Goal: Task Accomplishment & Management: Use online tool/utility

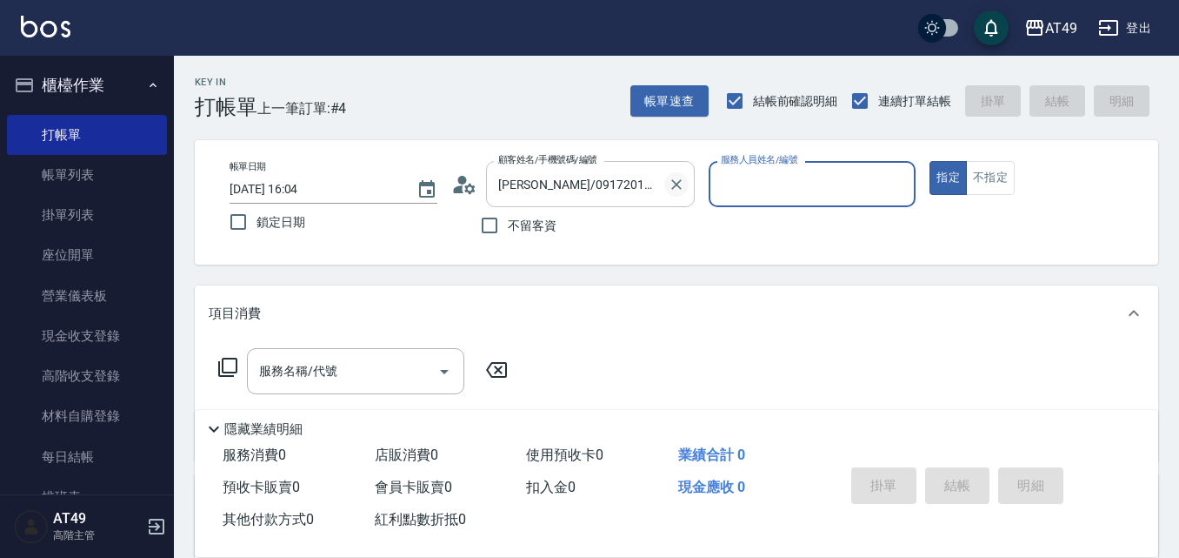
click at [675, 184] on icon "Clear" at bounding box center [677, 184] width 10 height 10
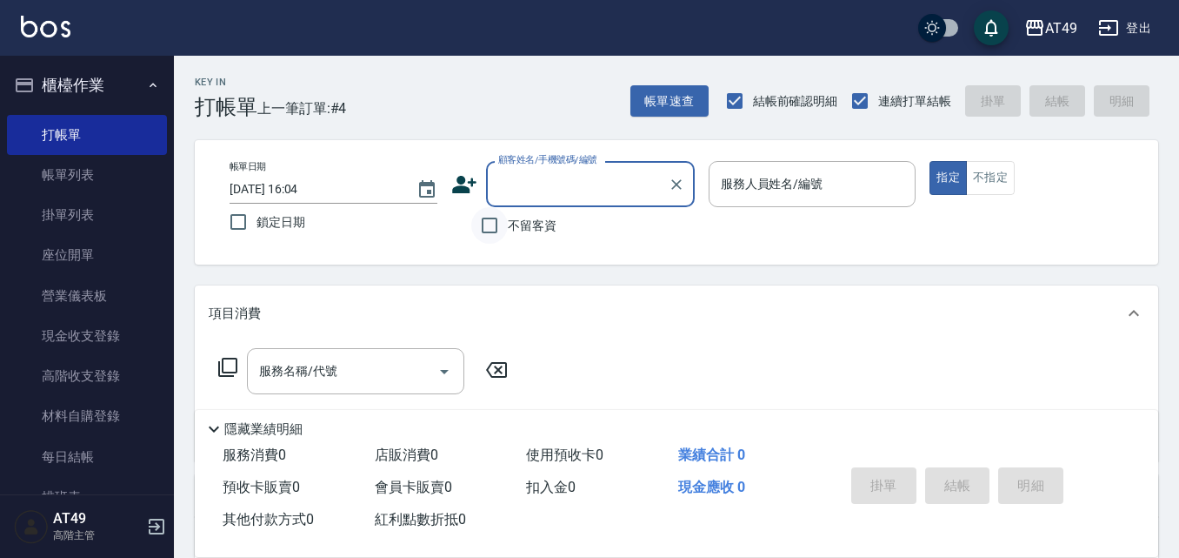
click at [505, 225] on input "不留客資" at bounding box center [489, 225] width 37 height 37
checkbox input "true"
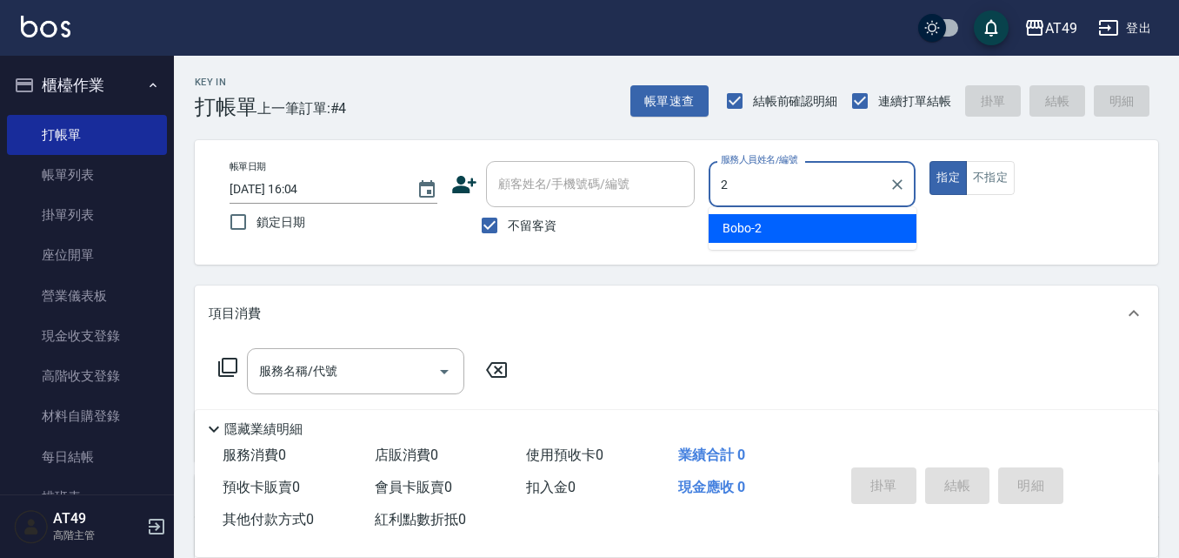
type input "Bobo-2"
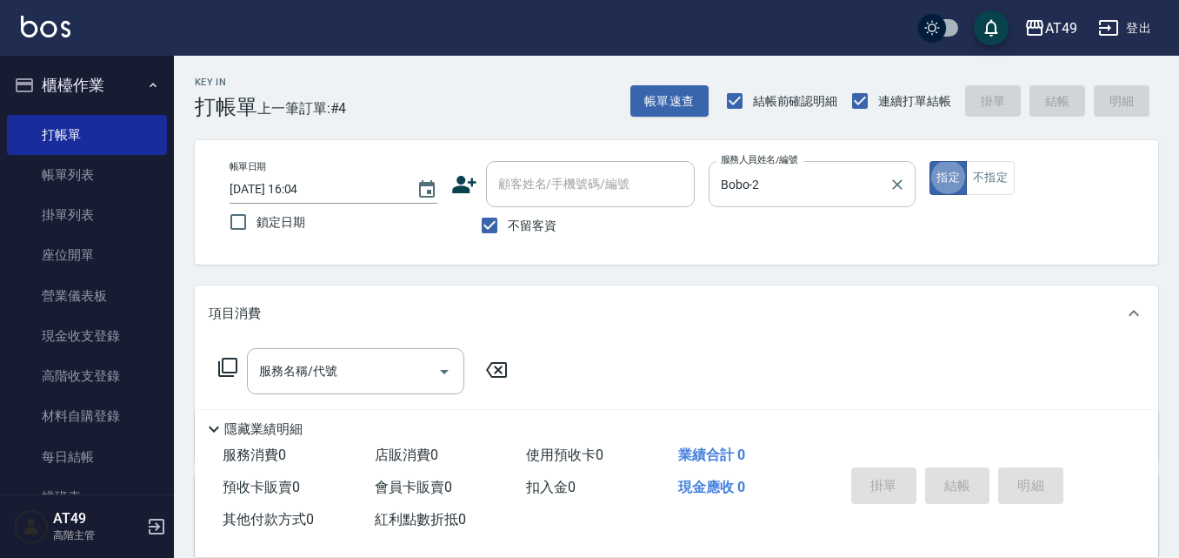
type button "true"
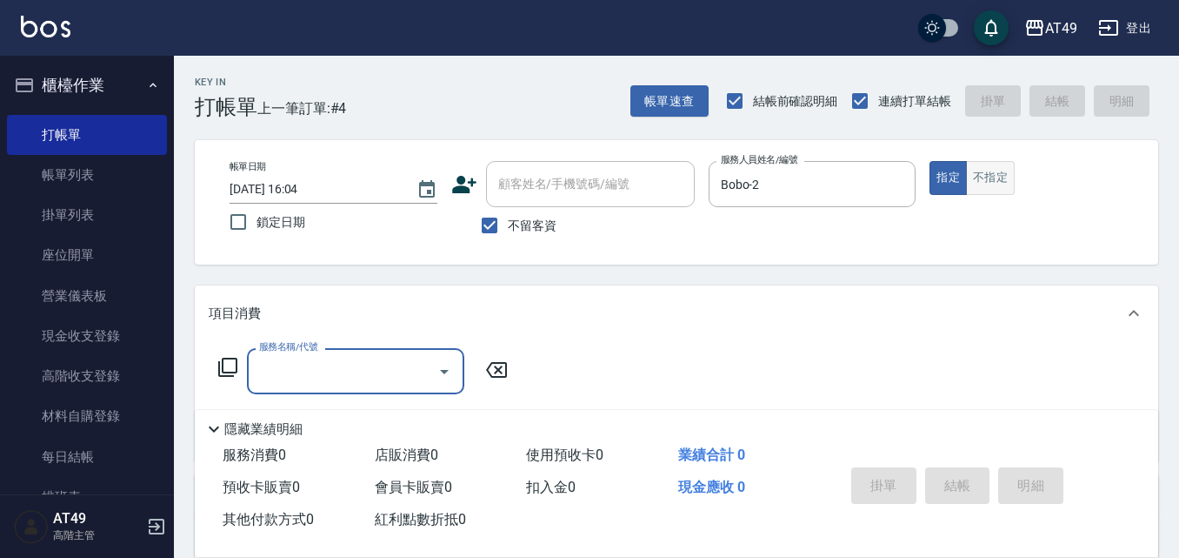
click at [1006, 183] on button "不指定" at bounding box center [990, 178] width 49 height 34
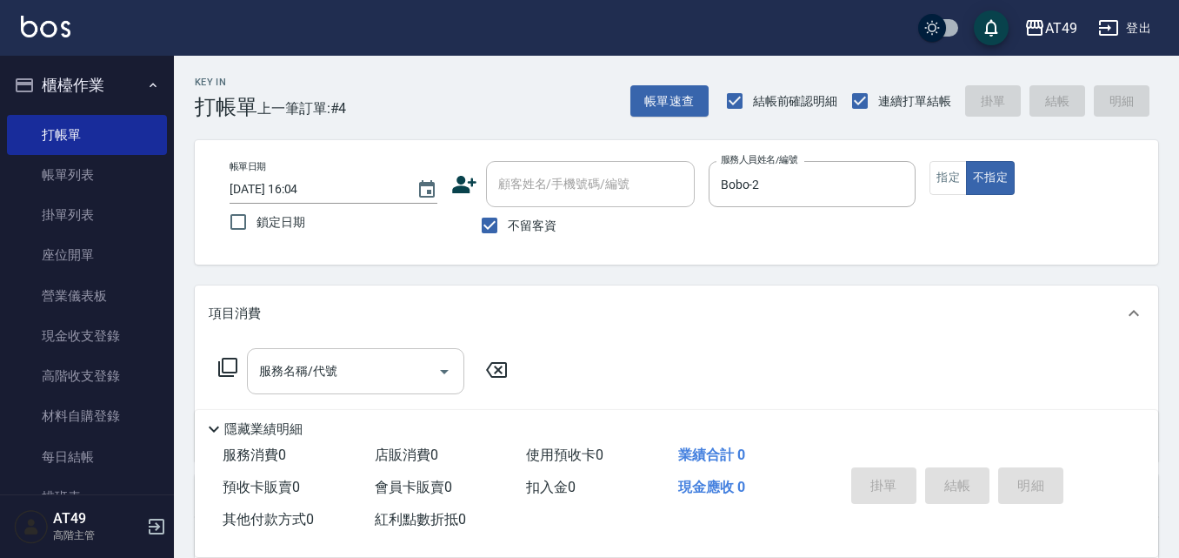
click at [390, 380] on input "服務名稱/代號" at bounding box center [343, 371] width 176 height 30
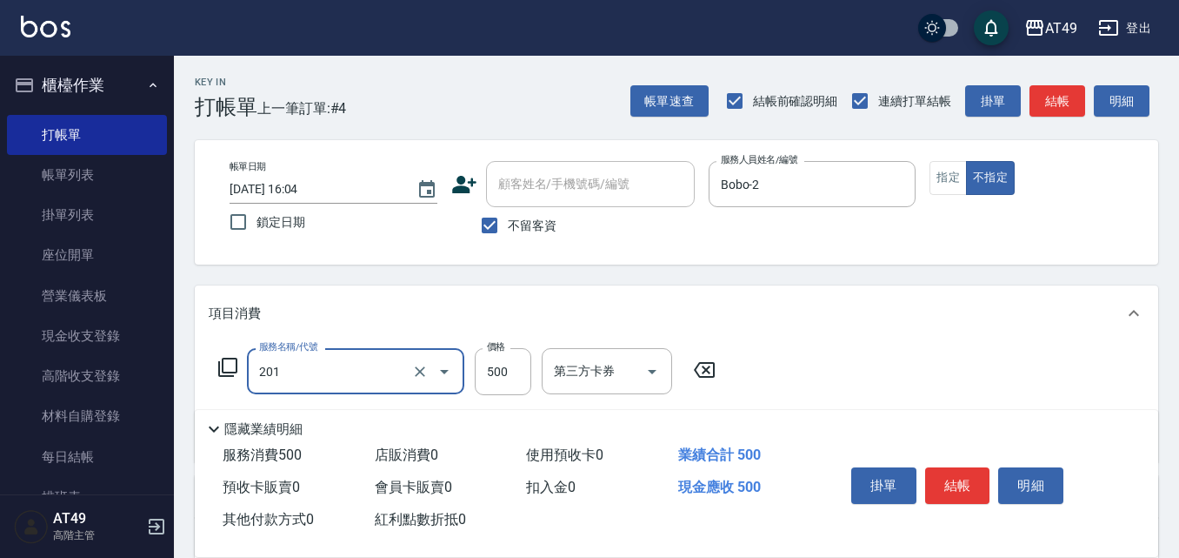
type input "精緻剪髮(201)"
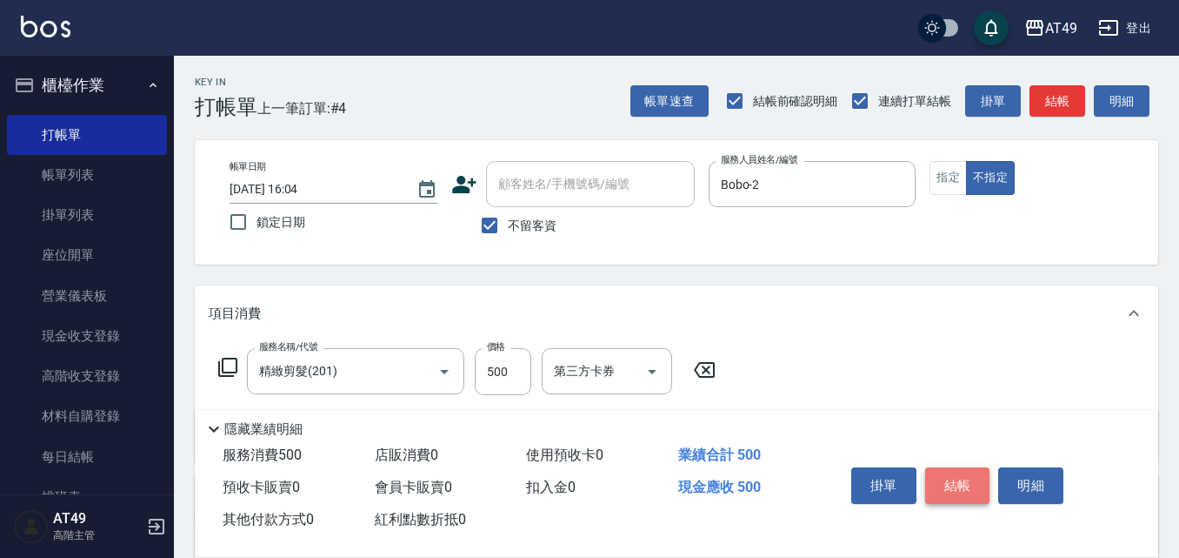
click at [945, 477] on button "結帳" at bounding box center [958, 485] width 65 height 37
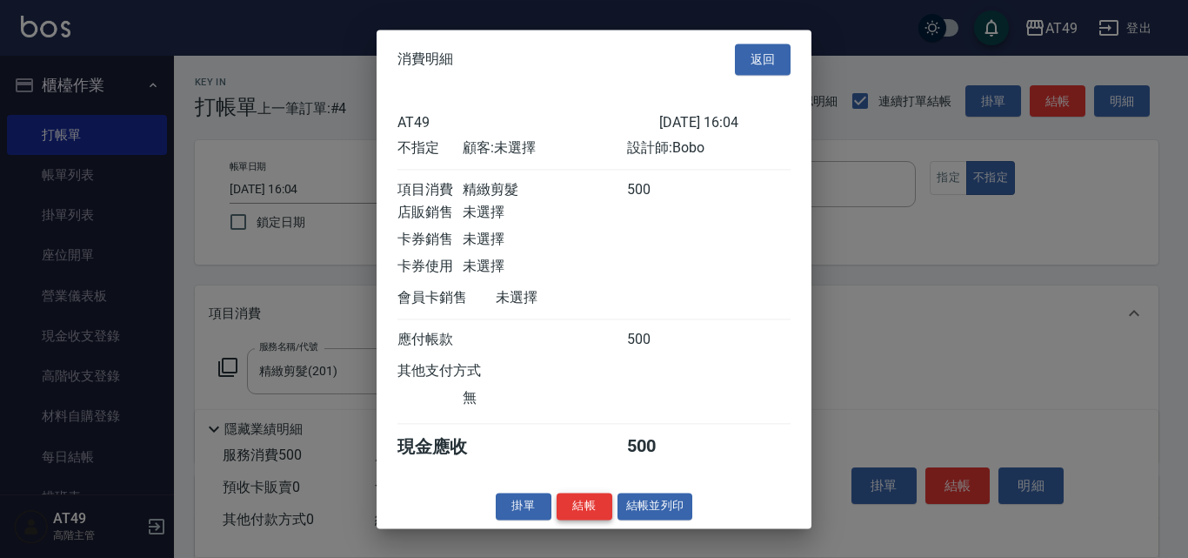
click at [581, 519] on button "結帳" at bounding box center [585, 505] width 56 height 27
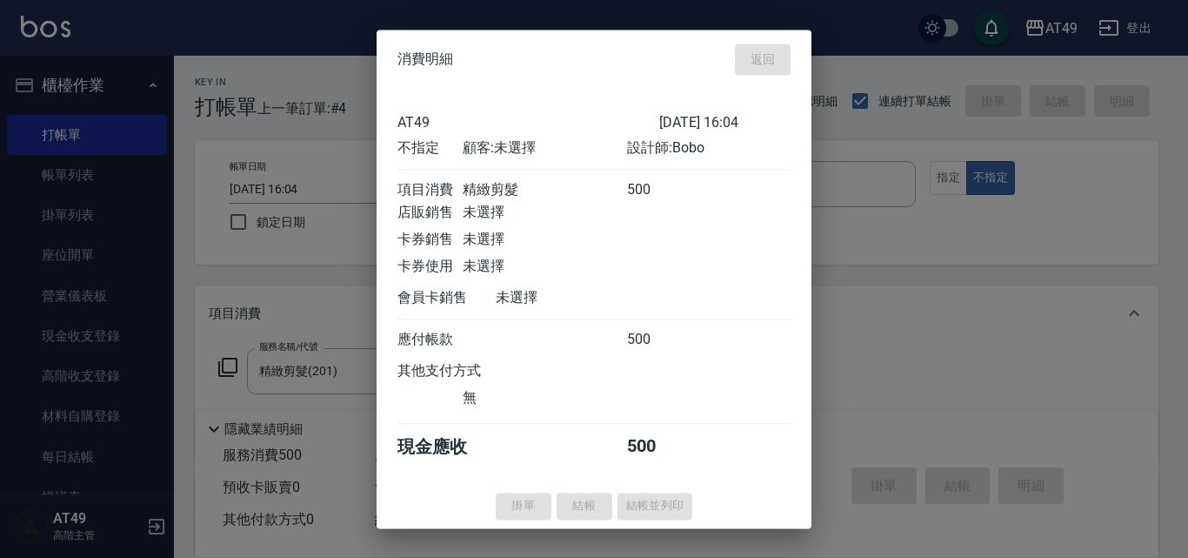
type input "[DATE] 19:25"
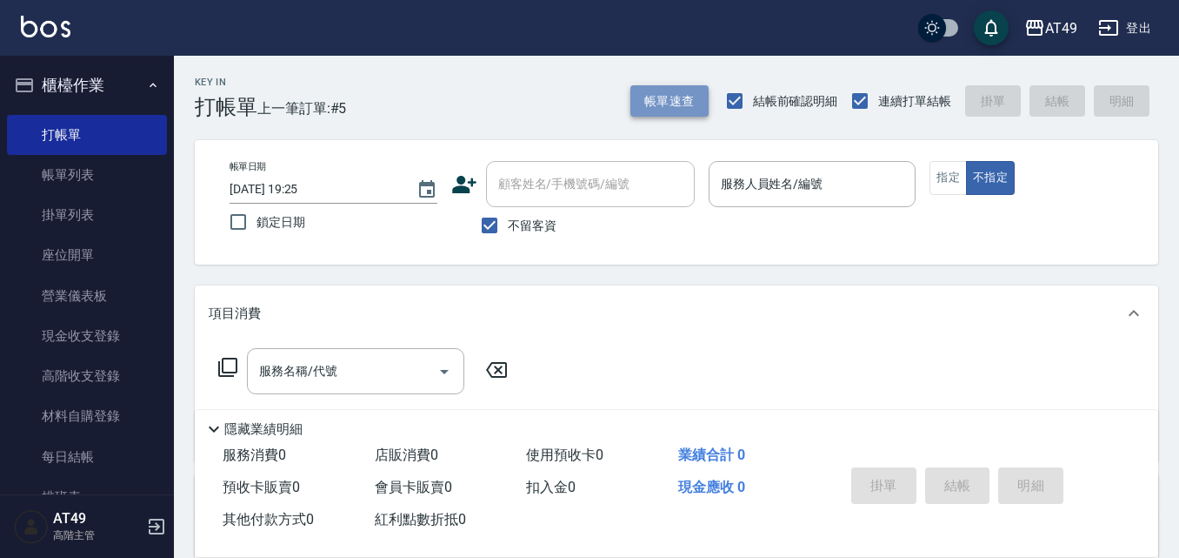
click at [682, 104] on button "帳單速查" at bounding box center [670, 101] width 78 height 32
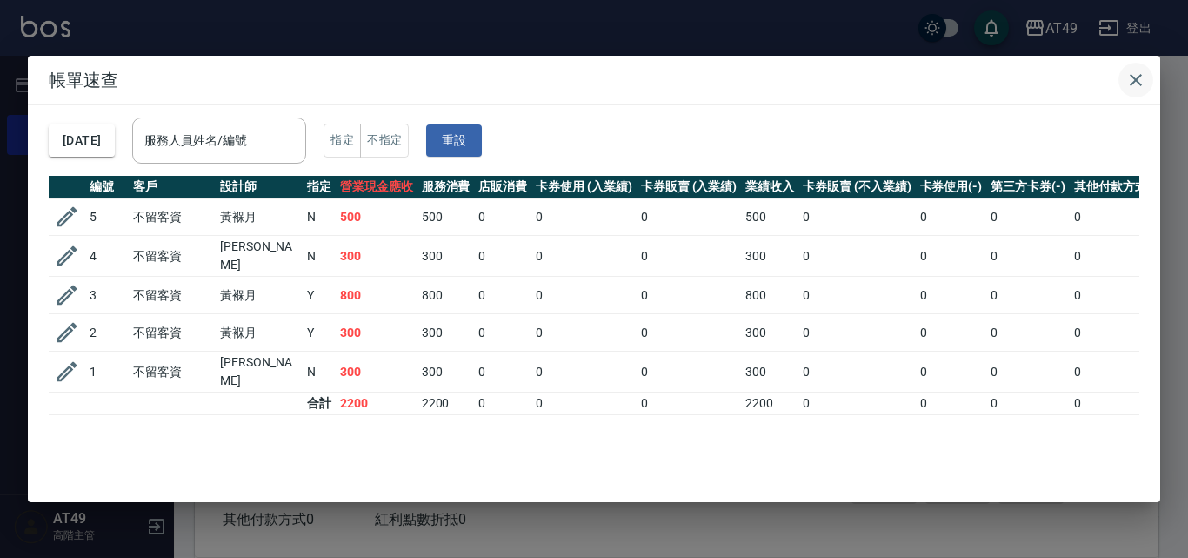
click at [1140, 83] on icon "button" at bounding box center [1136, 80] width 21 height 21
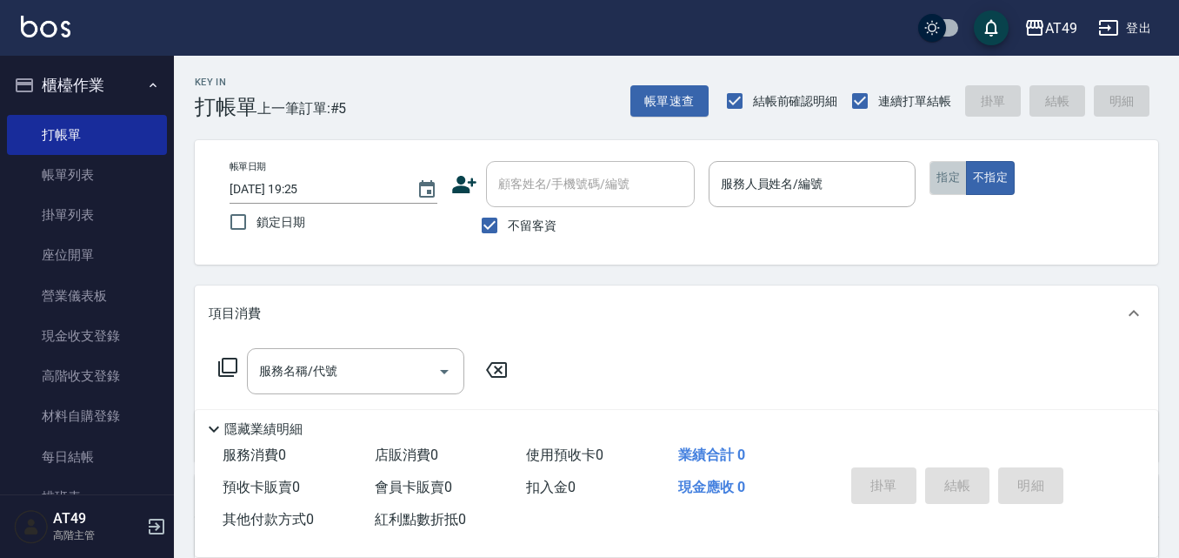
click at [937, 186] on button "指定" at bounding box center [948, 178] width 37 height 34
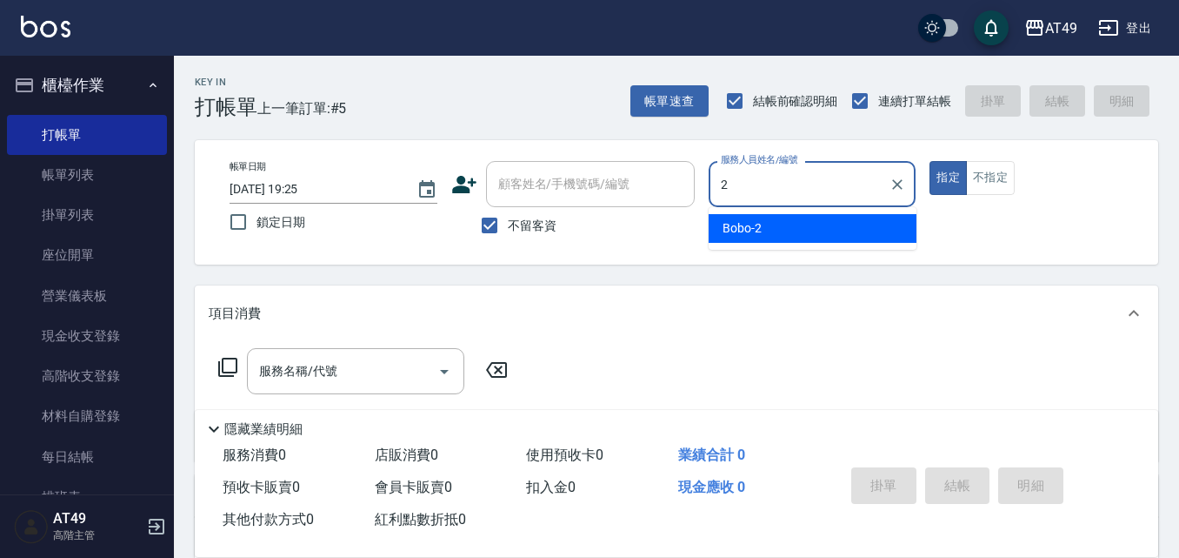
type input "Bobo-2"
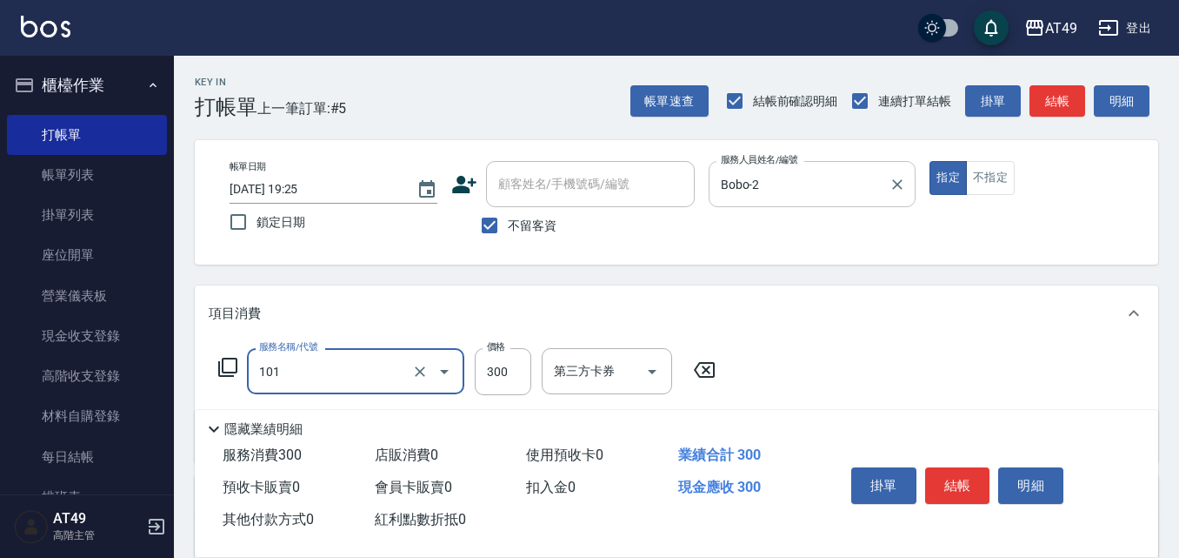
type input "一般洗髮(101)"
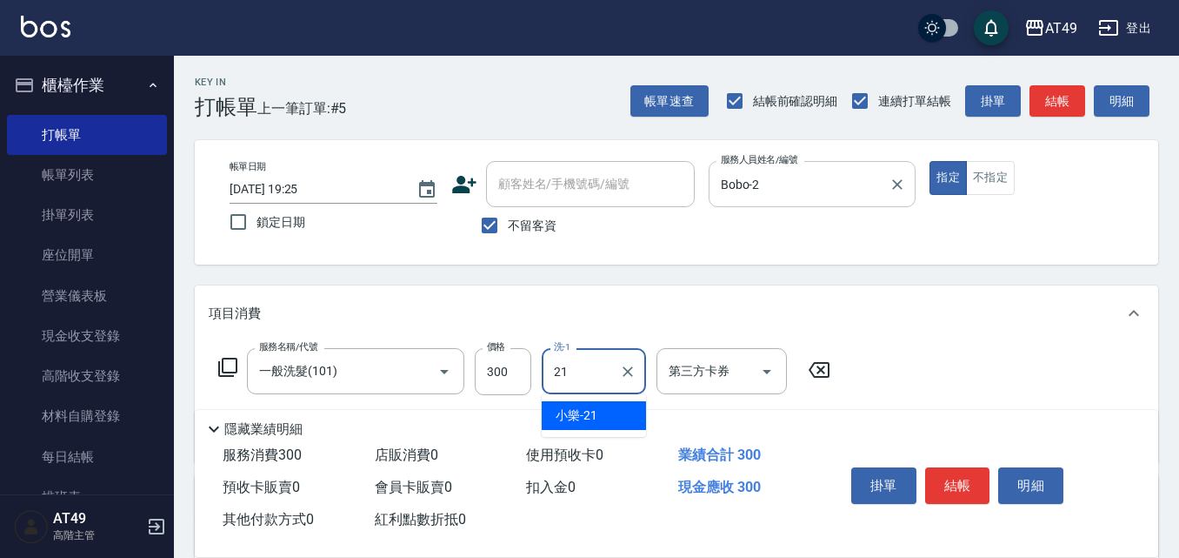
type input "小樂-21"
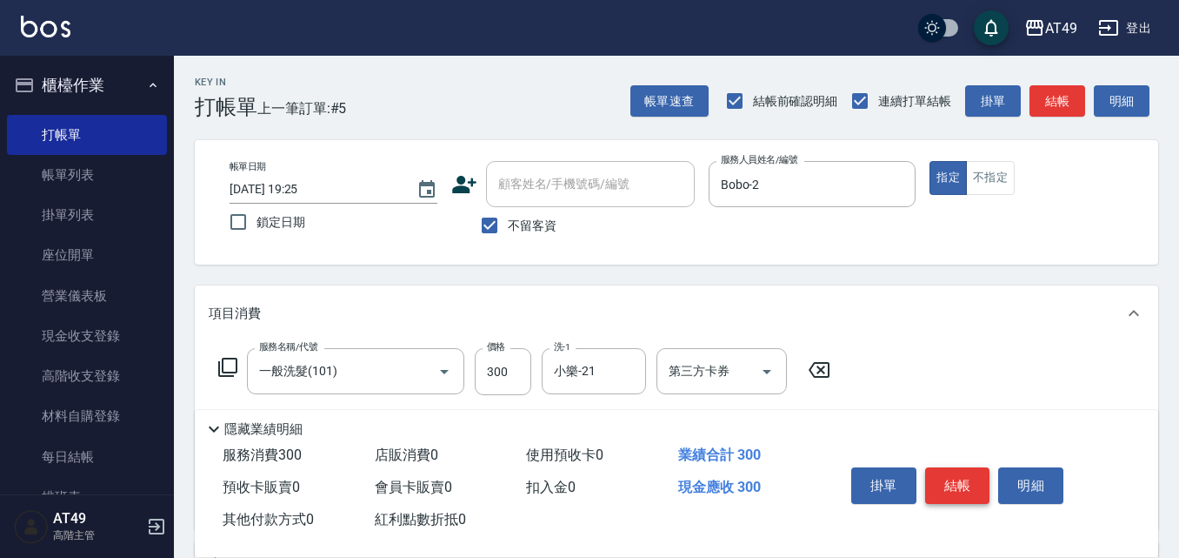
click at [945, 480] on button "結帳" at bounding box center [958, 485] width 65 height 37
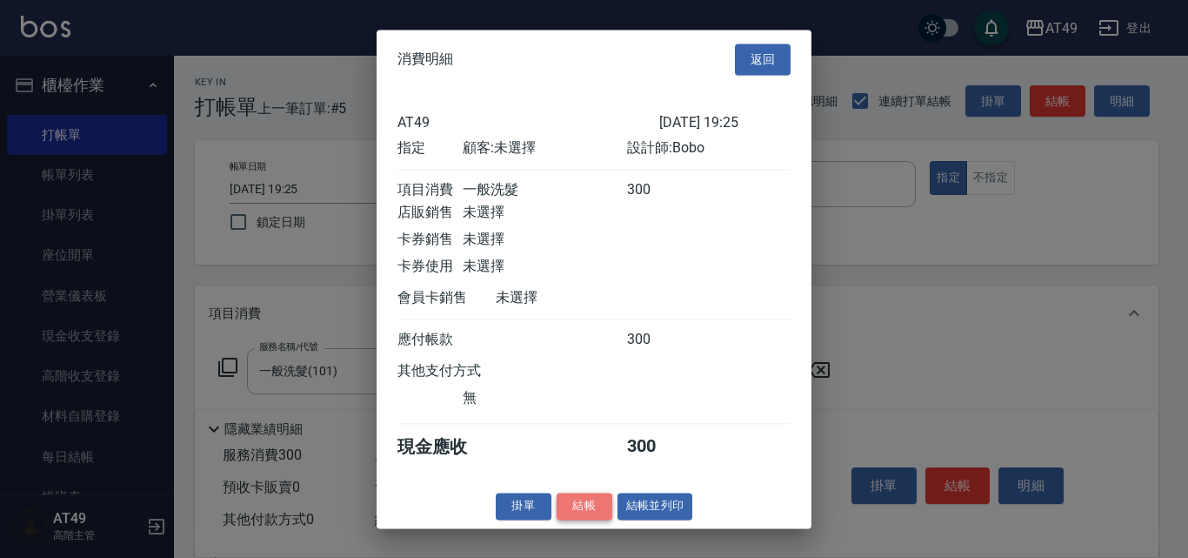
click at [589, 519] on button "結帳" at bounding box center [585, 505] width 56 height 27
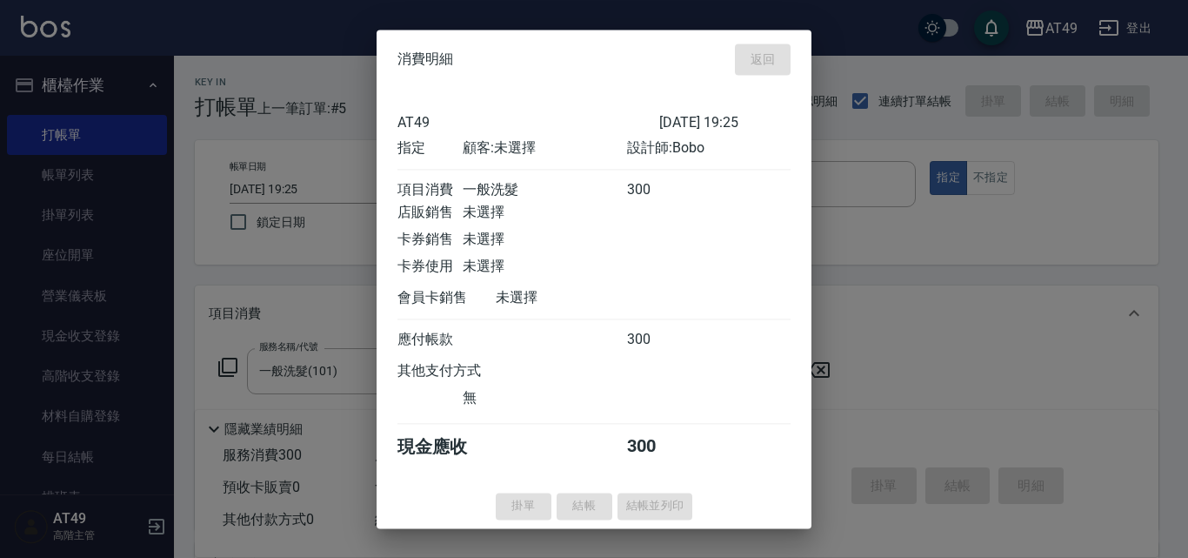
type input "[DATE] 19:28"
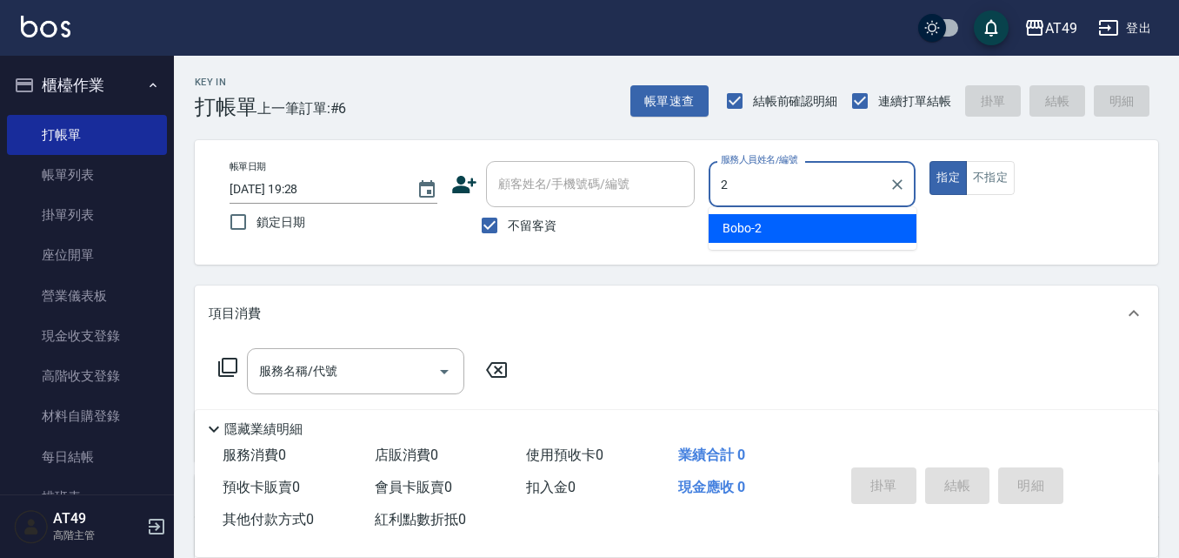
type input "Bobo-2"
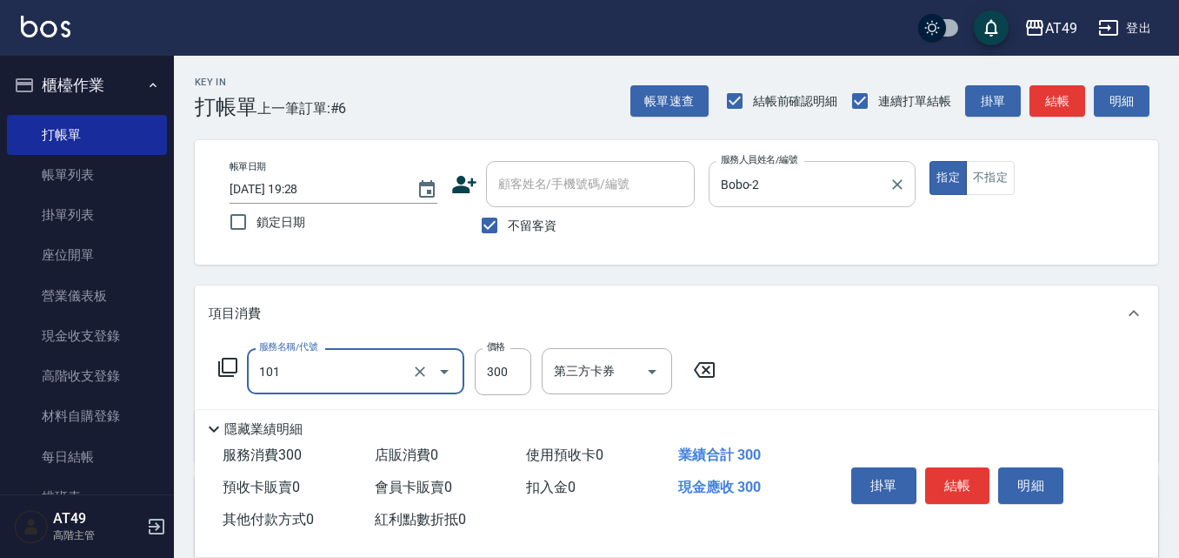
type input "一般洗髮(101)"
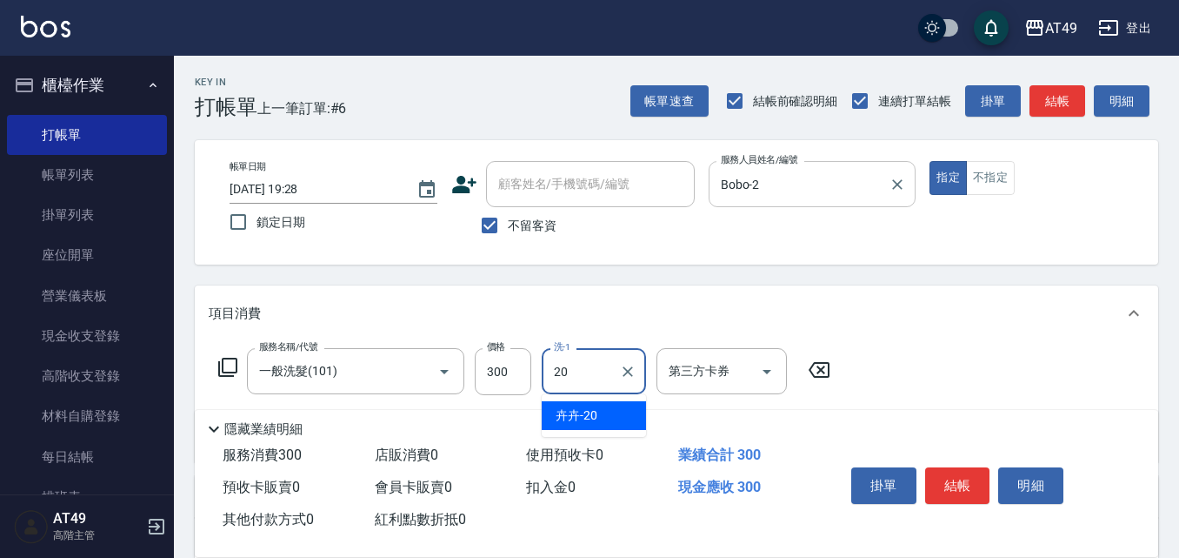
type input "卉卉-20"
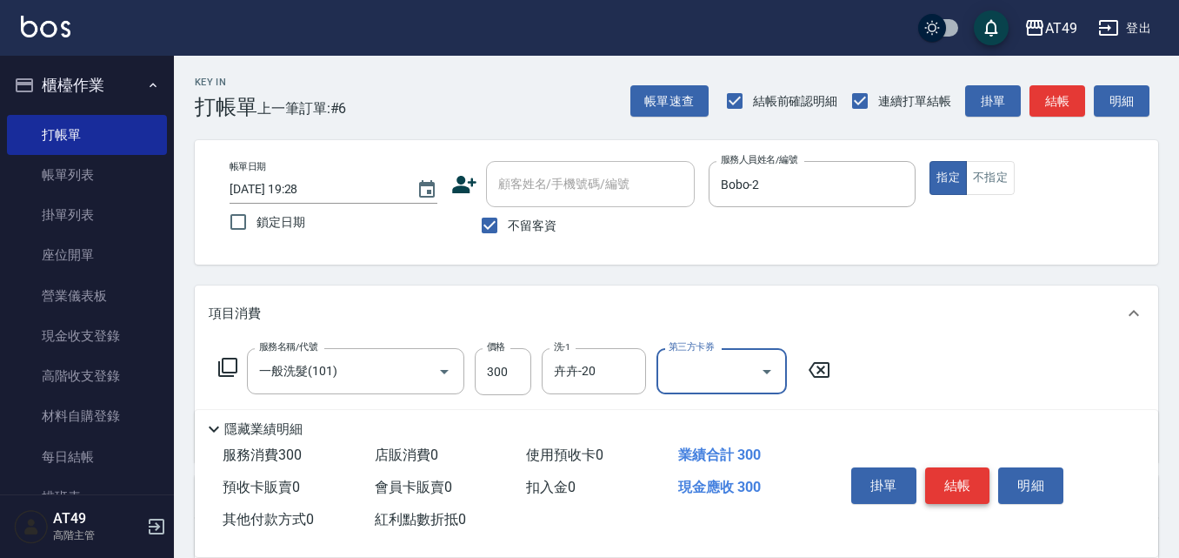
click at [956, 469] on button "結帳" at bounding box center [958, 485] width 65 height 37
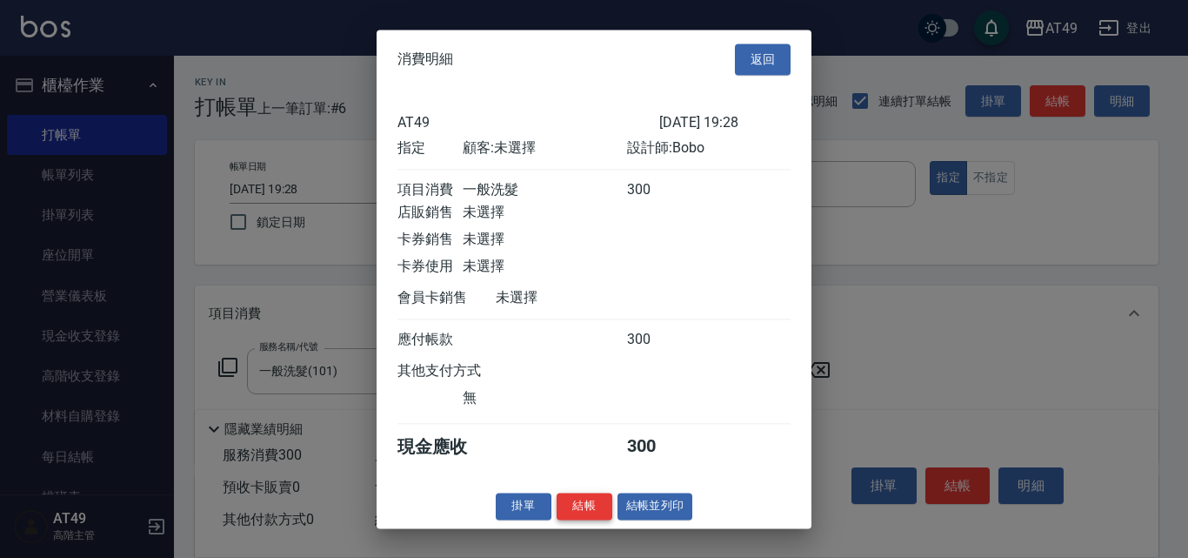
click at [596, 516] on button "結帳" at bounding box center [585, 505] width 56 height 27
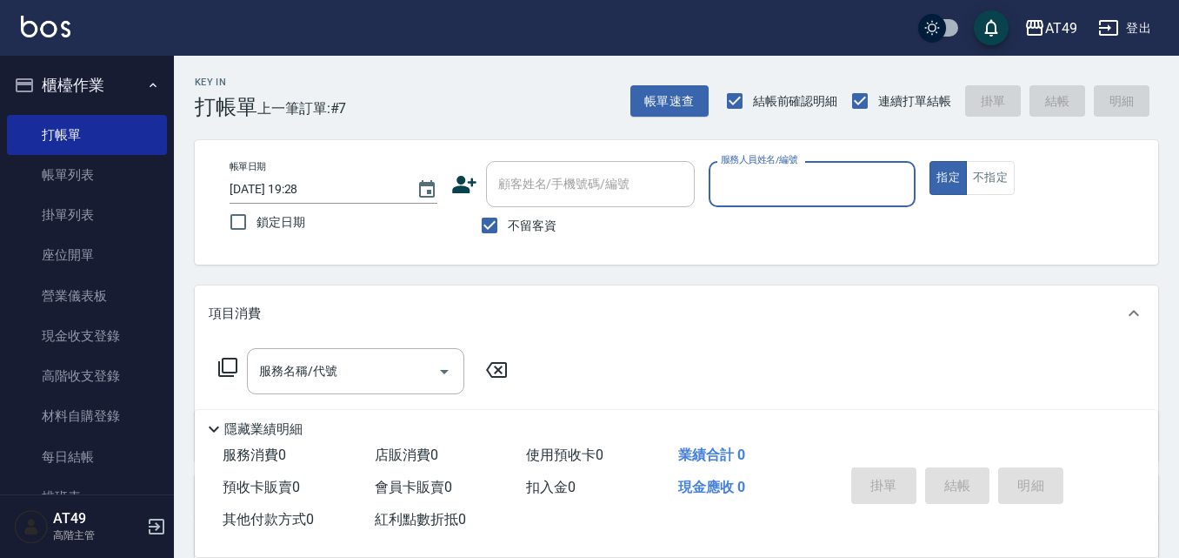
click at [629, 110] on div "Key In 打帳單 上一筆訂單:#7 帳單速查 結帳前確認明細 連續打單結帳 掛單 結帳 明細" at bounding box center [666, 87] width 985 height 63
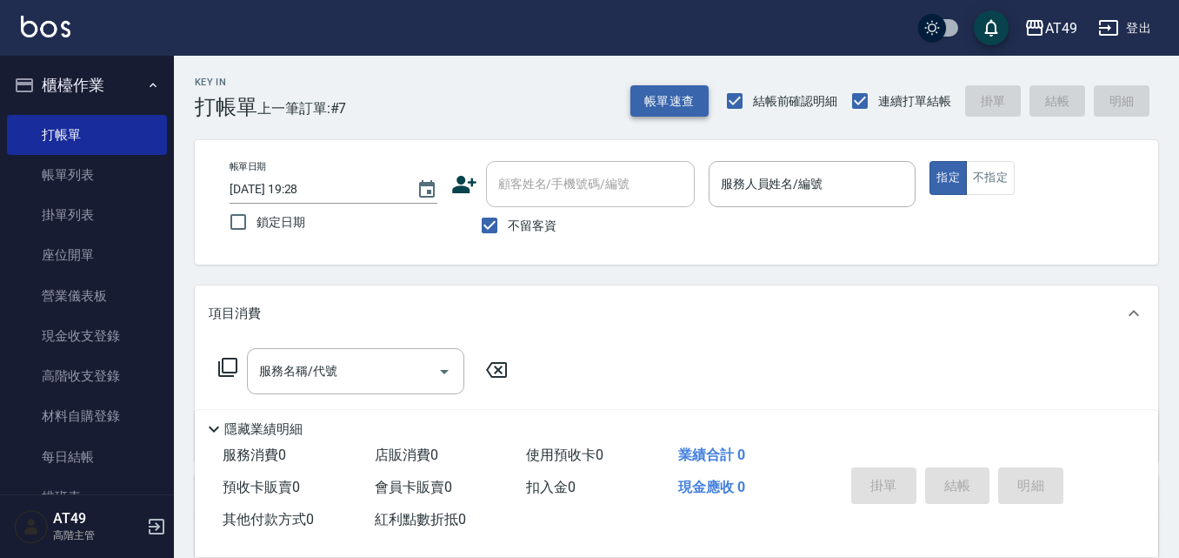
click at [632, 109] on button "帳單速查" at bounding box center [670, 101] width 78 height 32
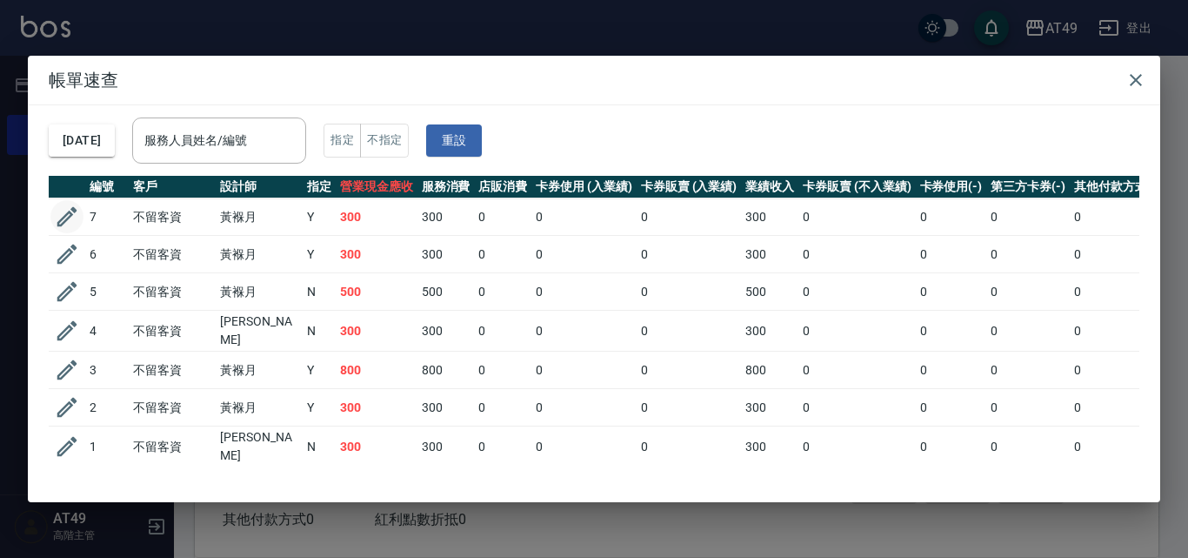
click at [63, 228] on icon "button" at bounding box center [67, 217] width 26 height 26
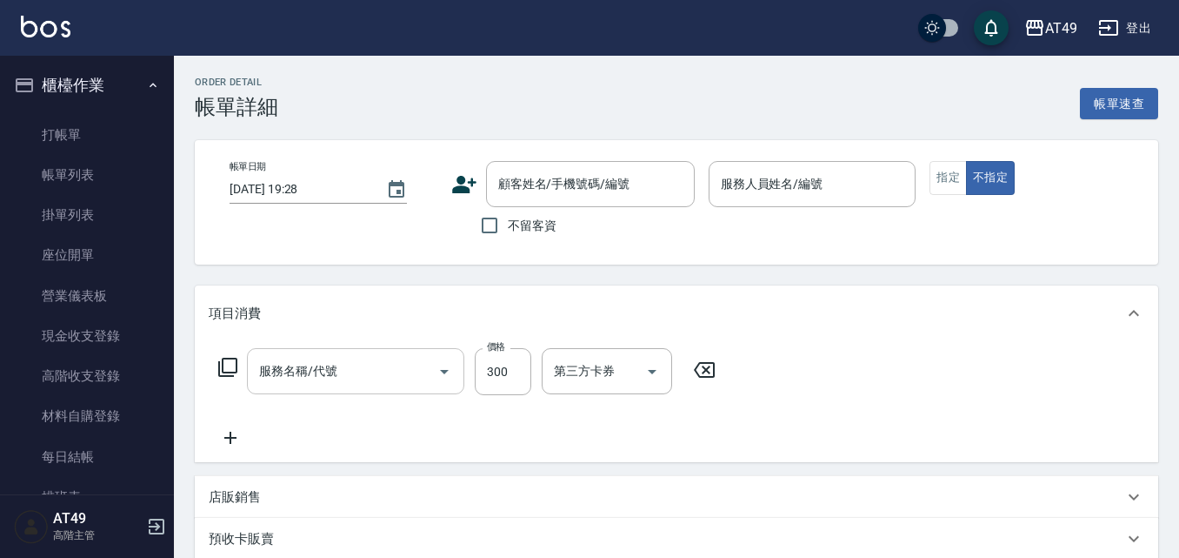
checkbox input "true"
type input "Bobo-2"
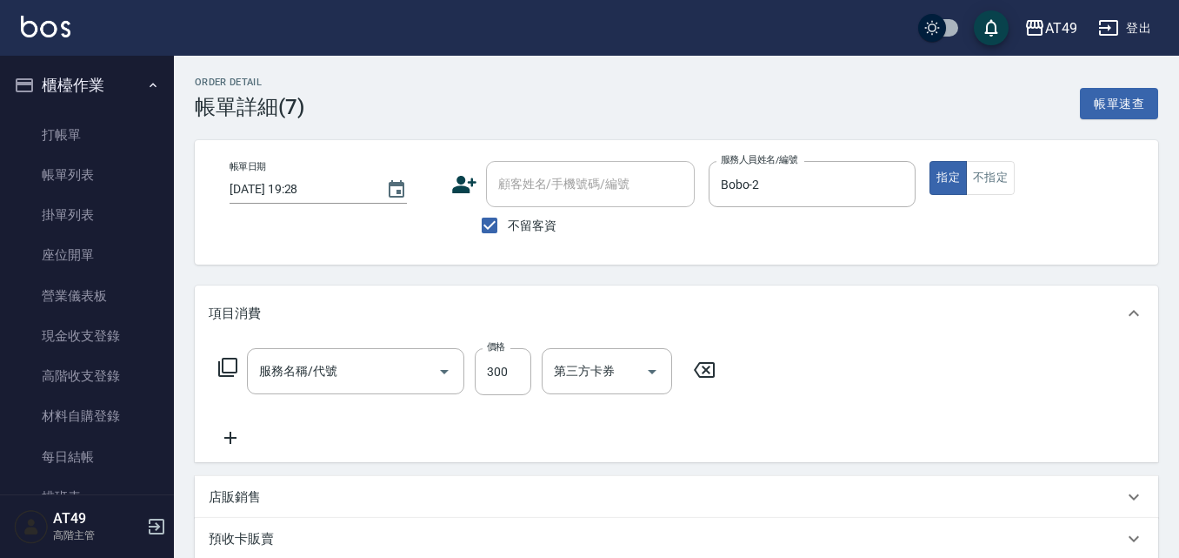
type input "一般洗髮(101)"
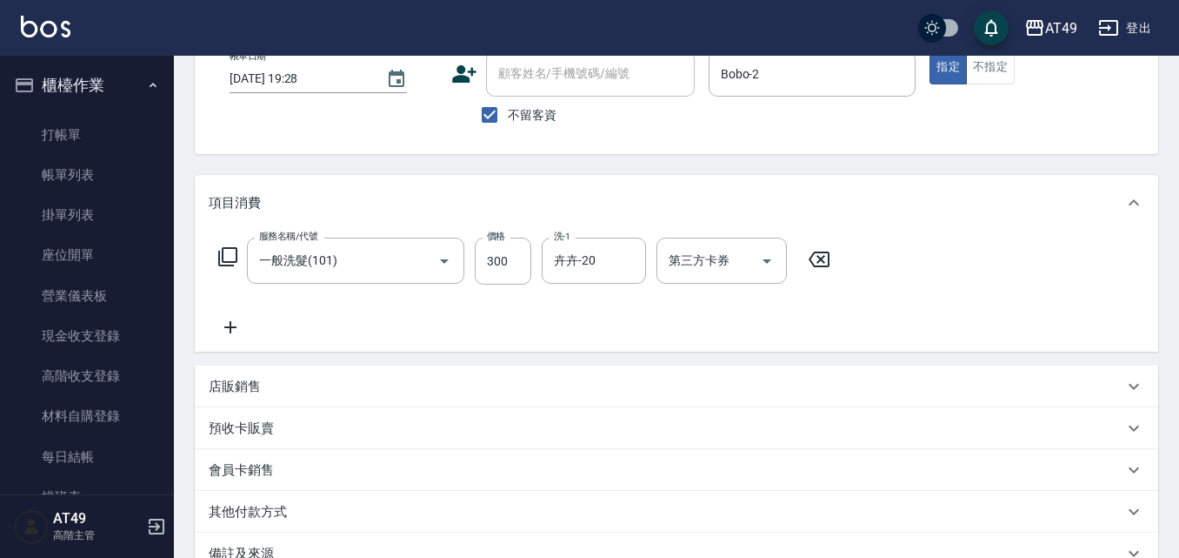
scroll to position [261, 0]
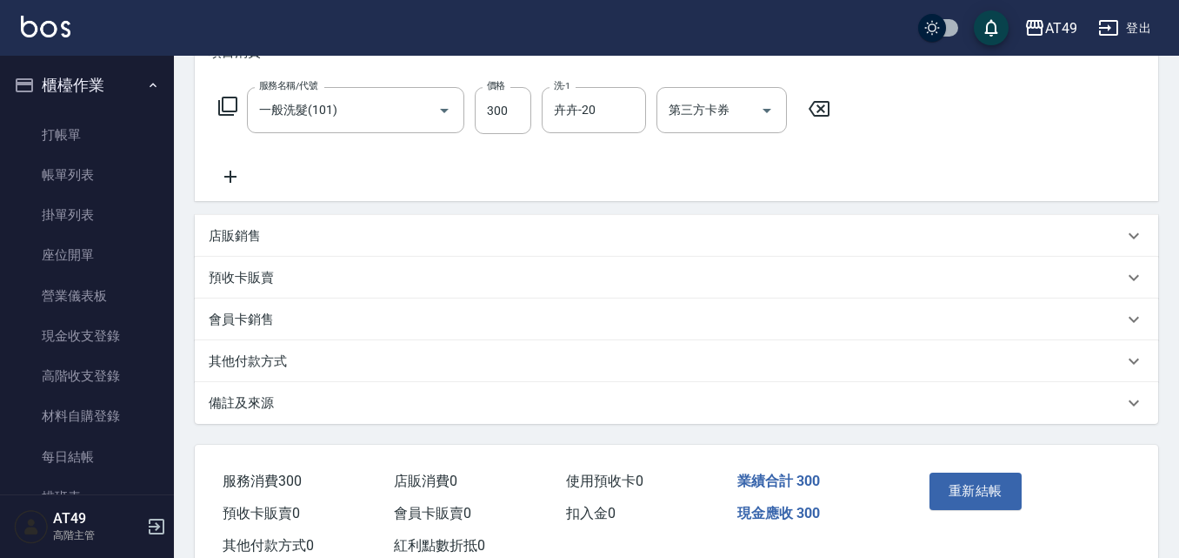
click at [227, 180] on icon at bounding box center [230, 176] width 43 height 21
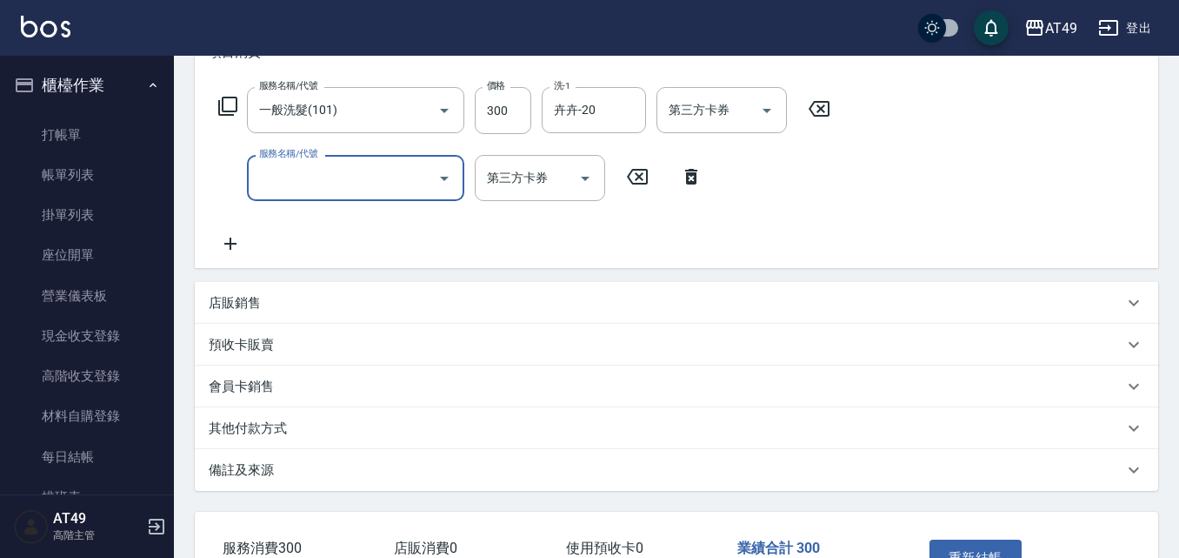
click at [291, 177] on input "服務名稱/代號" at bounding box center [343, 178] width 176 height 30
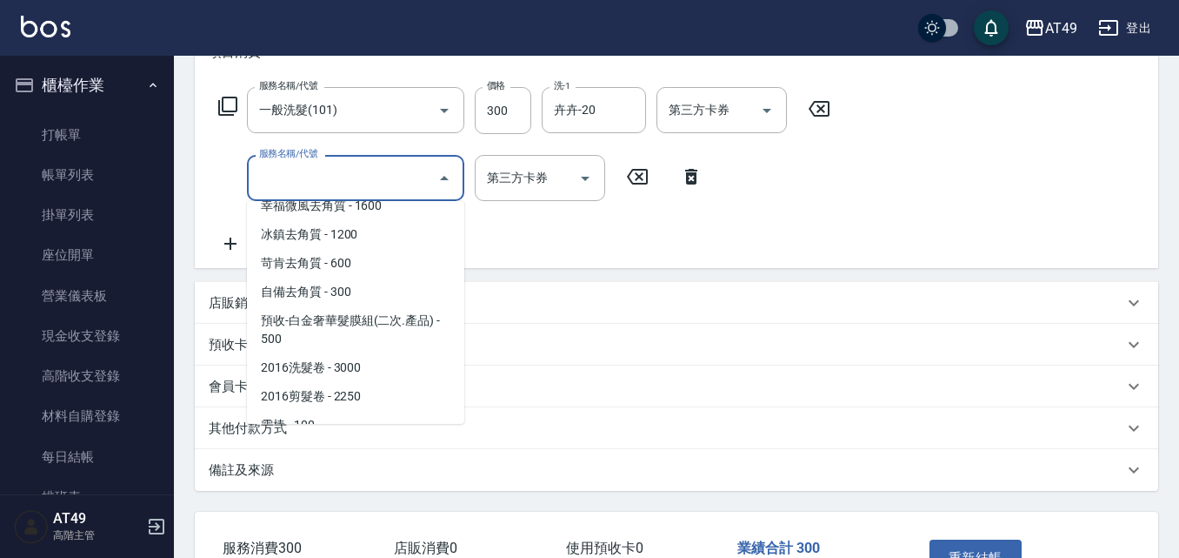
scroll to position [1216, 0]
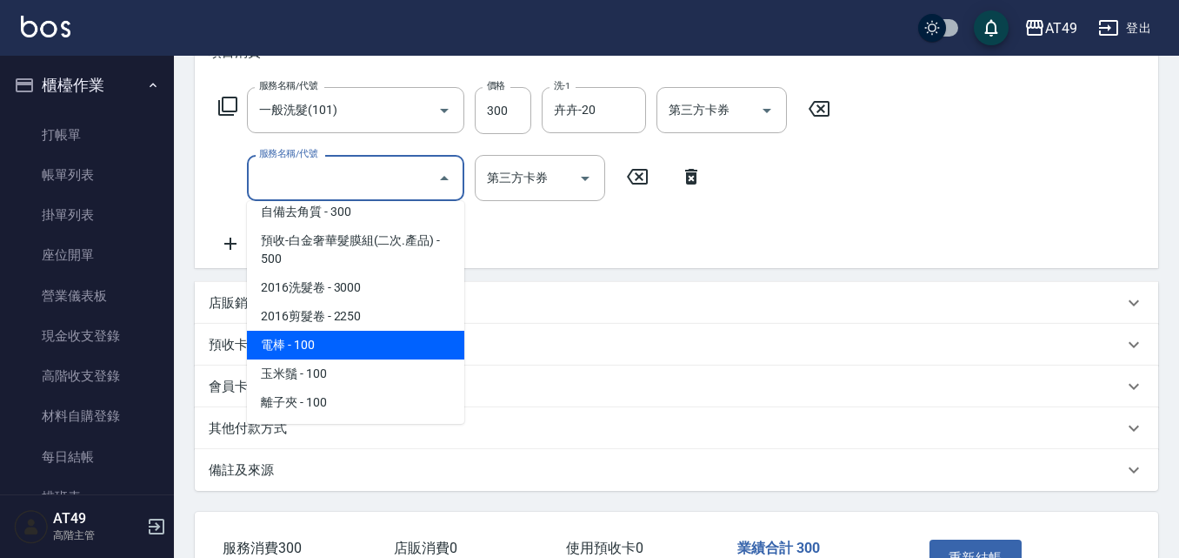
click at [356, 348] on span "電棒 - 100" at bounding box center [355, 345] width 217 height 29
type input "電棒(1301)"
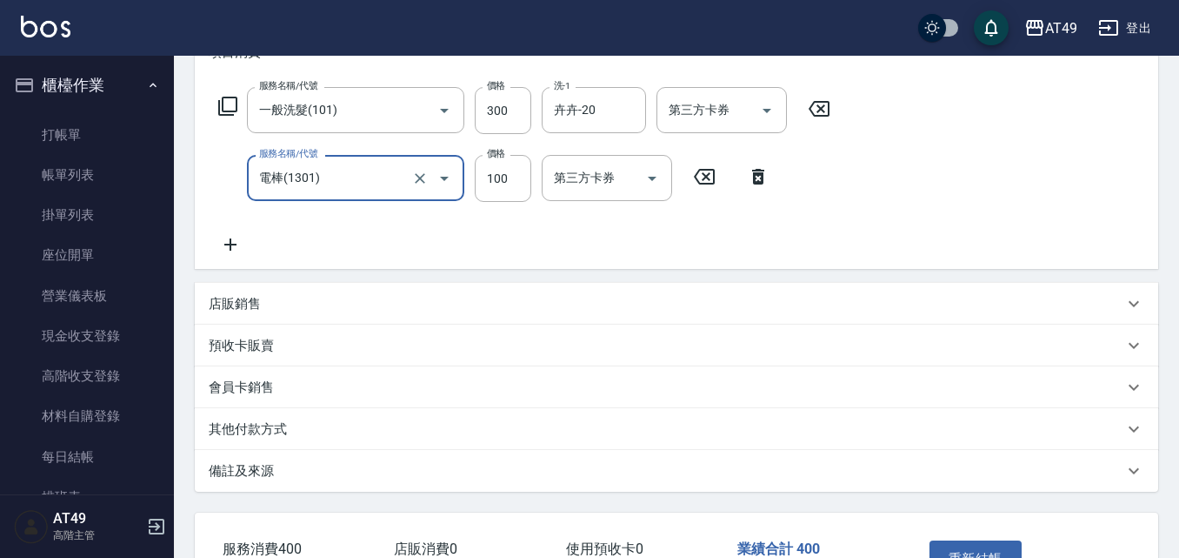
scroll to position [383, 0]
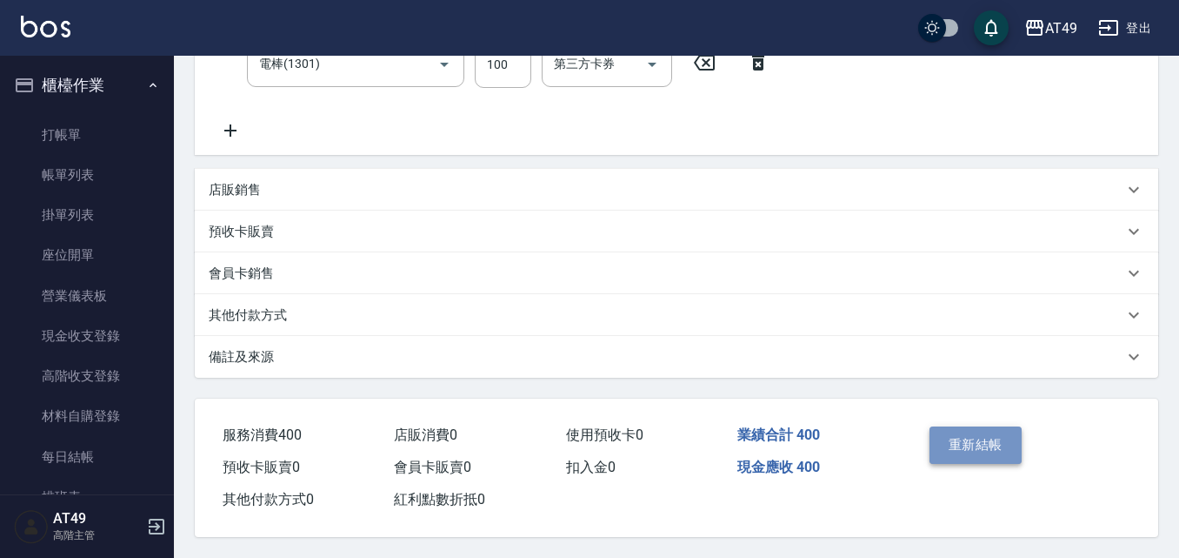
click at [967, 438] on button "重新結帳" at bounding box center [976, 444] width 92 height 37
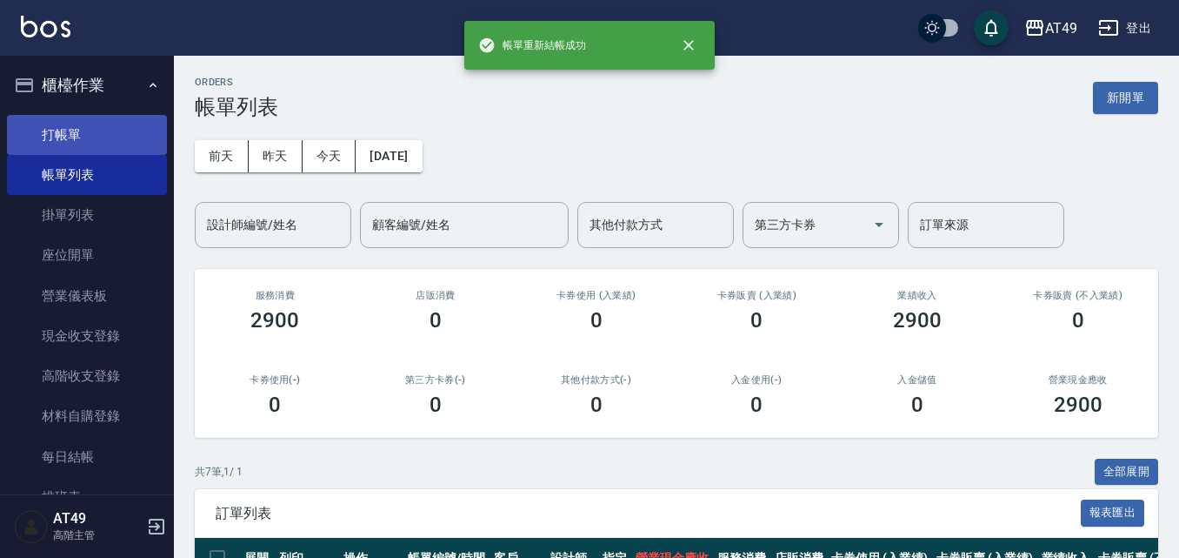
click at [71, 135] on link "打帳單" at bounding box center [87, 135] width 160 height 40
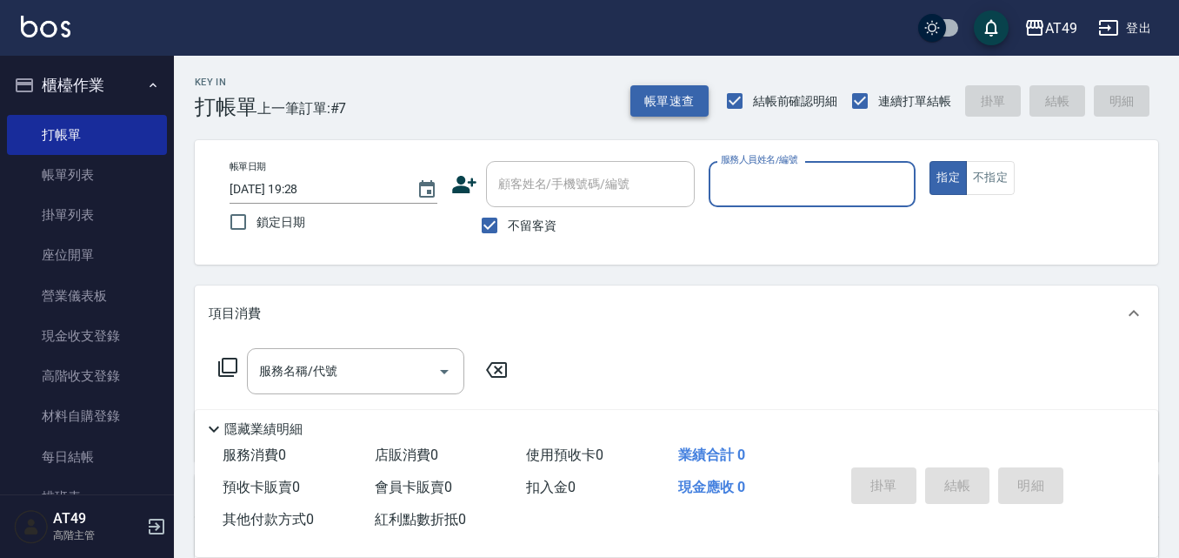
click at [667, 92] on button "帳單速查" at bounding box center [670, 101] width 78 height 32
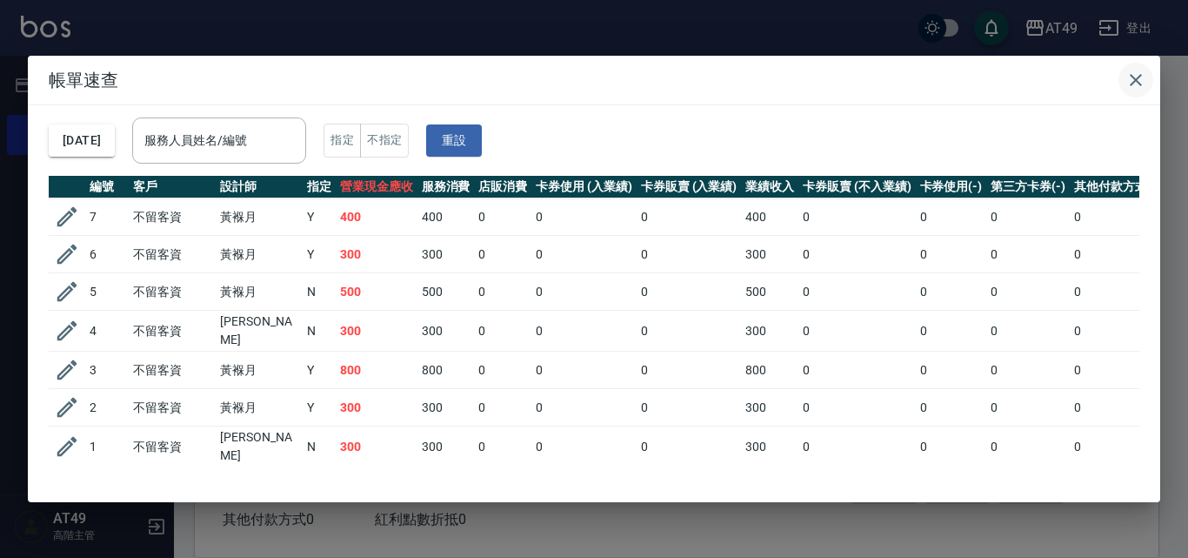
click at [1136, 73] on icon "button" at bounding box center [1136, 80] width 21 height 21
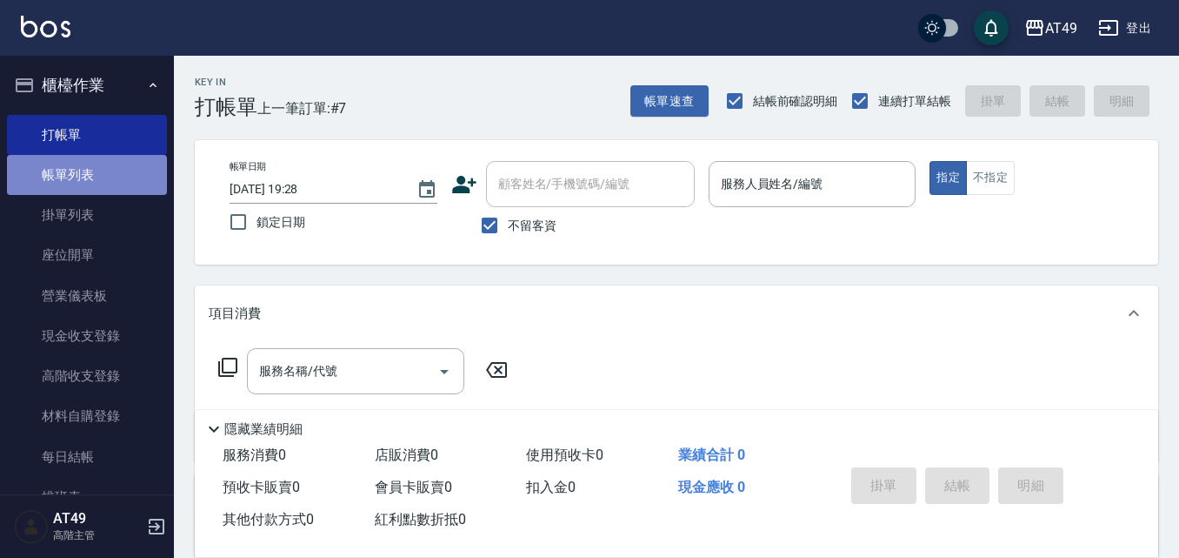
click at [94, 179] on link "帳單列表" at bounding box center [87, 175] width 160 height 40
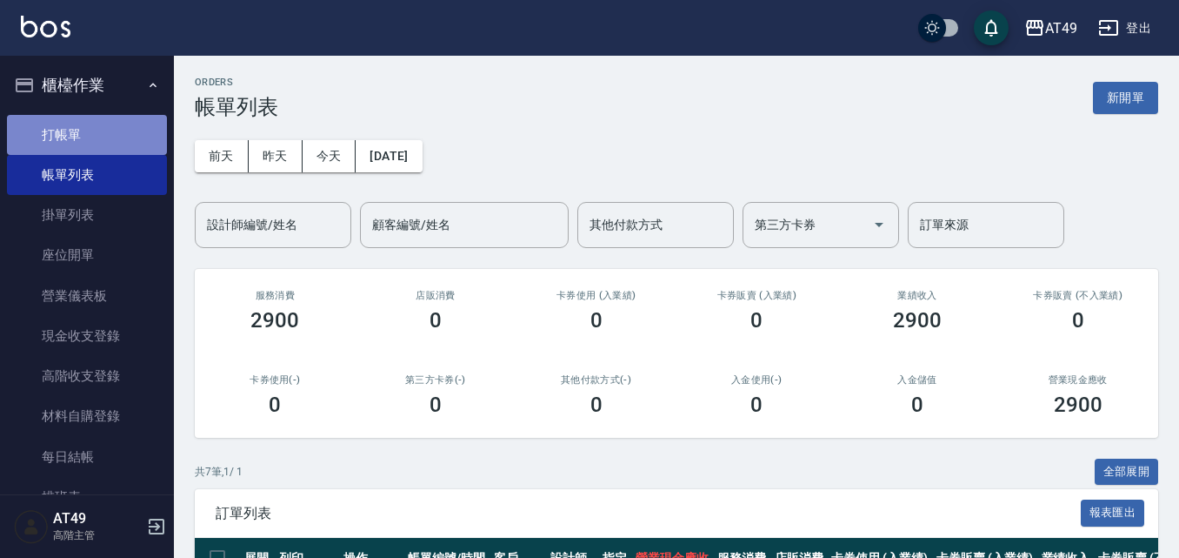
click at [102, 146] on link "打帳單" at bounding box center [87, 135] width 160 height 40
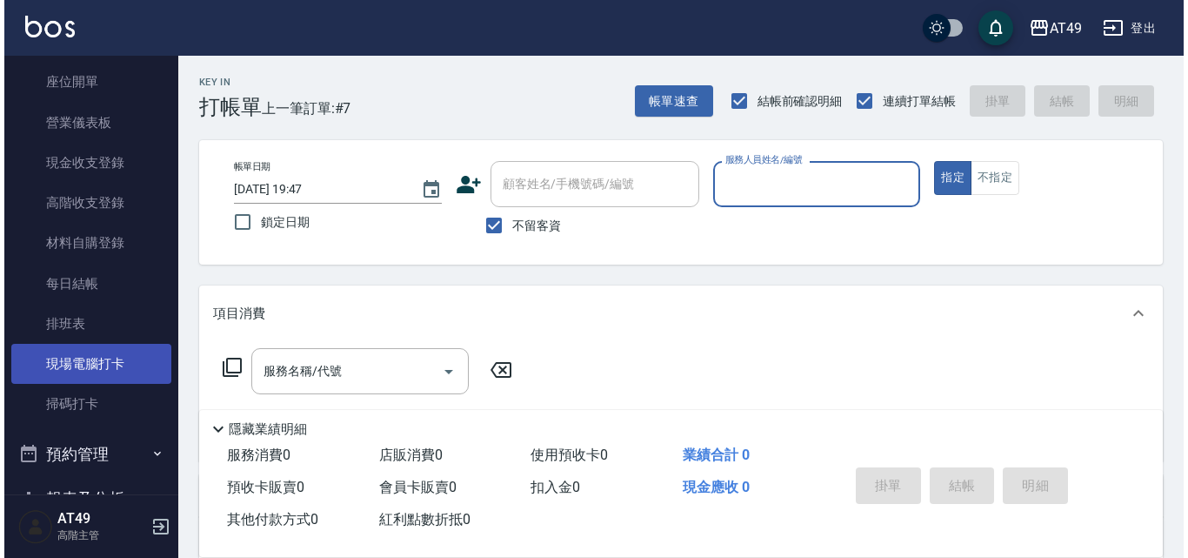
scroll to position [174, 0]
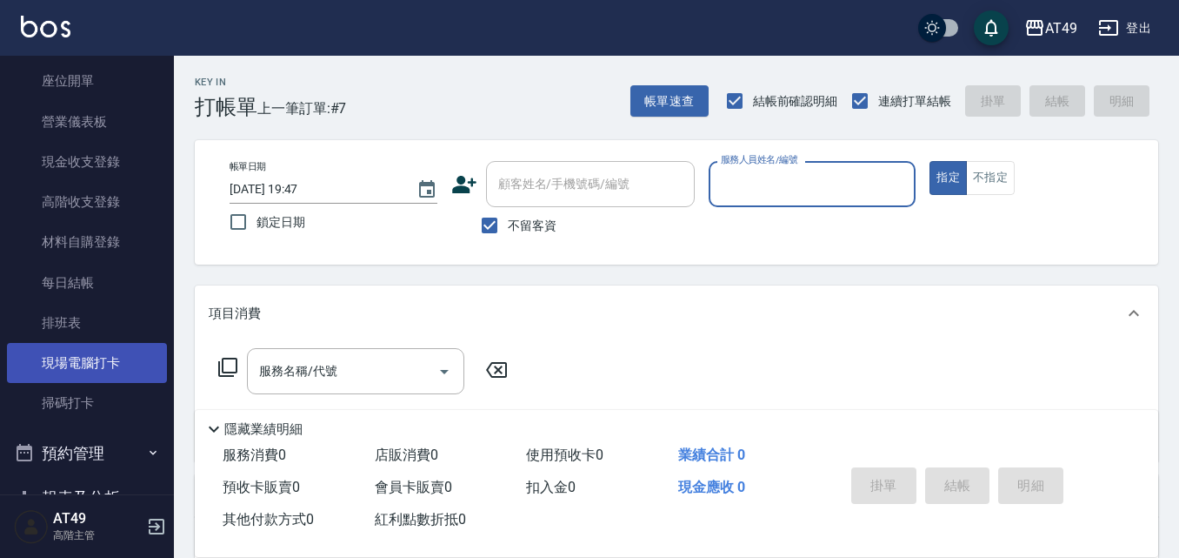
click at [67, 370] on link "現場電腦打卡" at bounding box center [87, 363] width 160 height 40
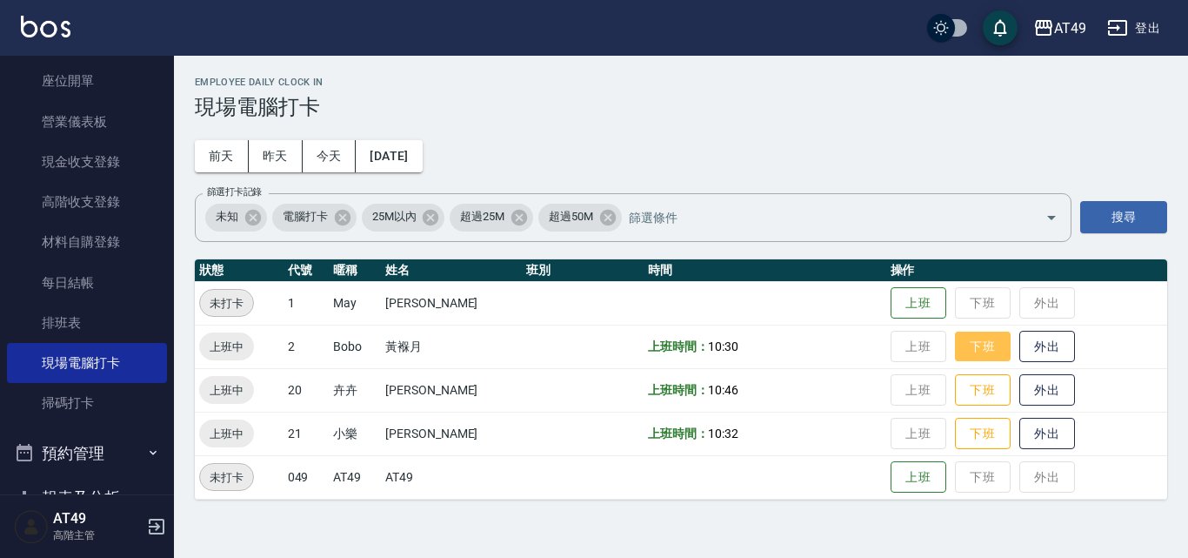
click at [964, 349] on button "下班" at bounding box center [983, 346] width 56 height 30
